Goal: Task Accomplishment & Management: Use online tool/utility

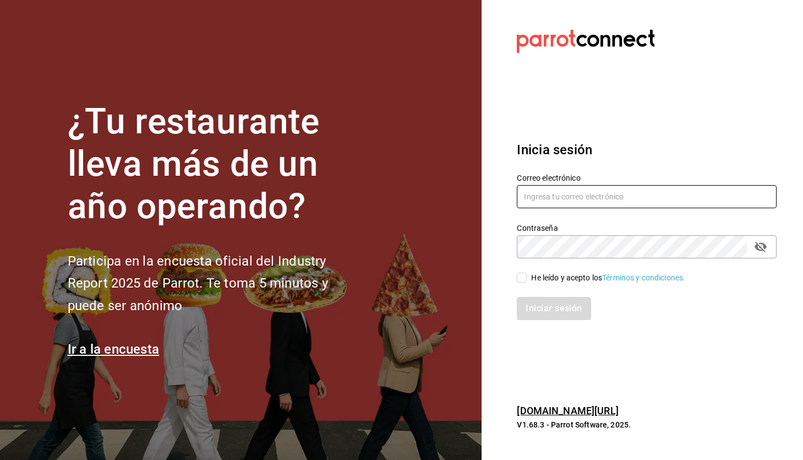
type input "[EMAIL_ADDRESS][DOMAIN_NAME]"
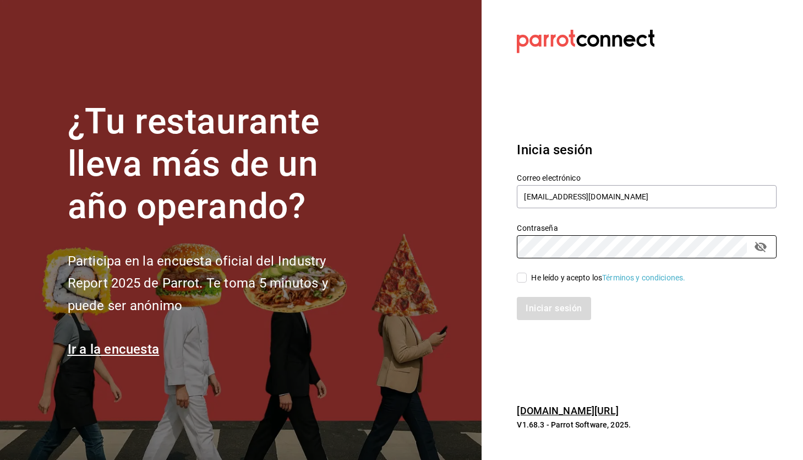
click at [521, 276] on input "He leído y acepto los Términos y condiciones." at bounding box center [522, 278] width 10 height 10
checkbox input "true"
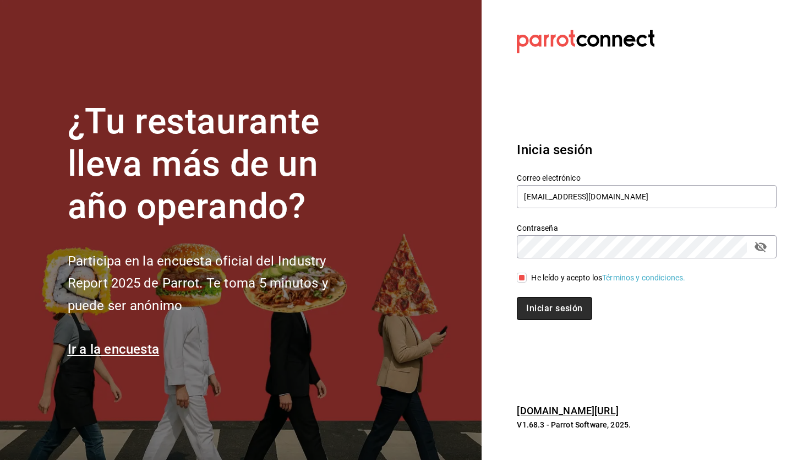
click at [542, 306] on button "Iniciar sesión" at bounding box center [554, 308] width 75 height 23
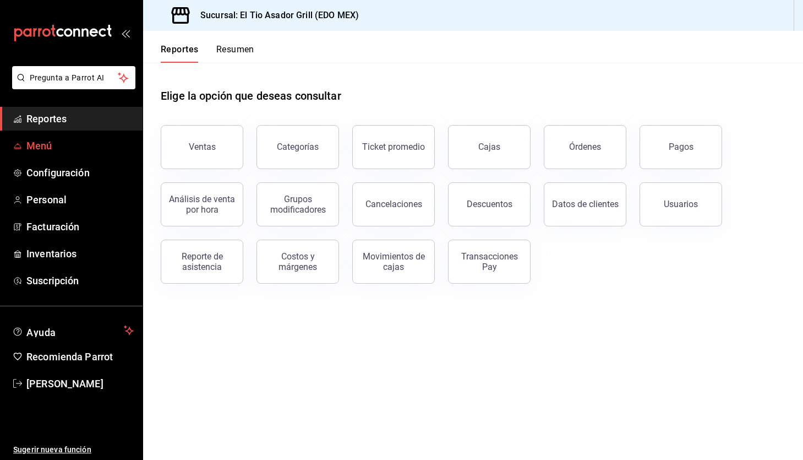
click at [82, 143] on span "Menú" at bounding box center [79, 145] width 107 height 15
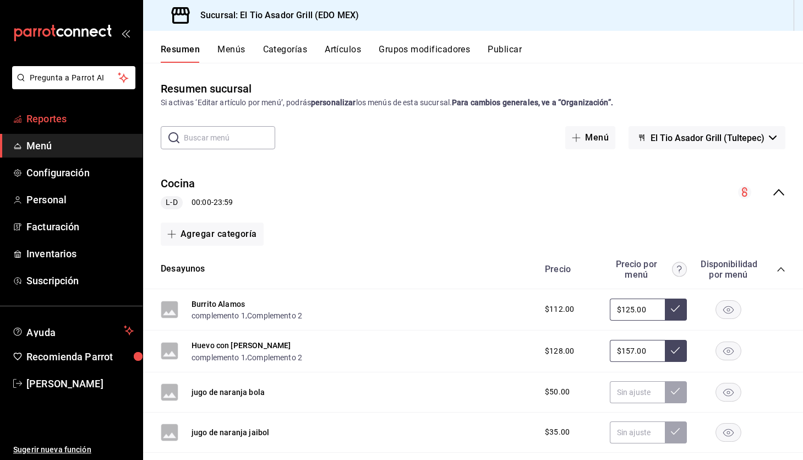
click at [87, 116] on span "Reportes" at bounding box center [79, 118] width 107 height 15
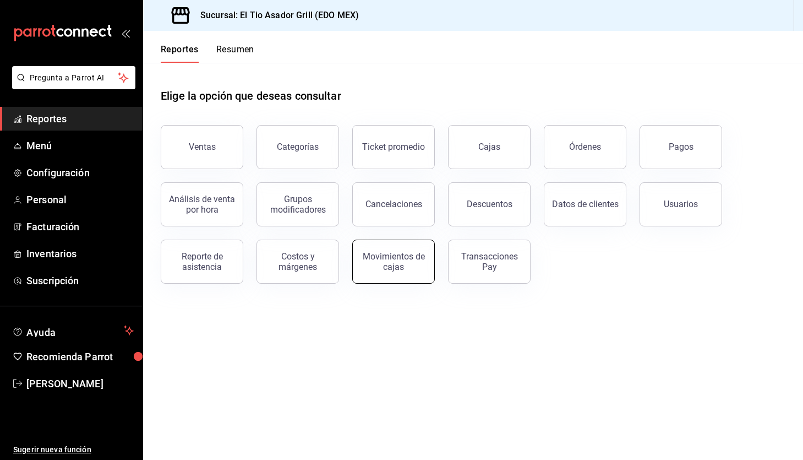
click at [415, 256] on div "Movimientos de cajas" at bounding box center [394, 261] width 68 height 21
